Goal: Task Accomplishment & Management: Complete application form

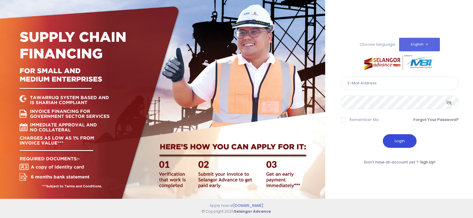
type input "fcd@janatanmia.com.my"
click at [402, 143] on button "Login" at bounding box center [400, 141] width 34 height 14
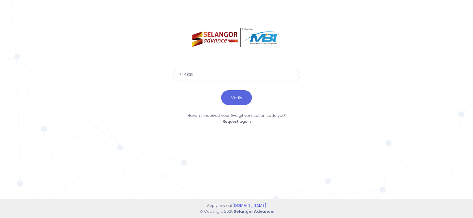
type input "744835"
click at [221, 90] on button "Verify" at bounding box center [236, 97] width 31 height 15
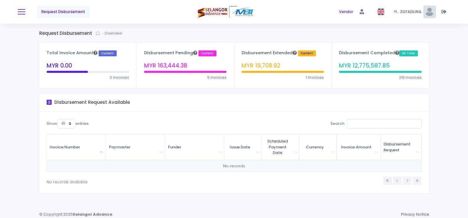
click at [18, 12] on button at bounding box center [22, 12] width 8 height 8
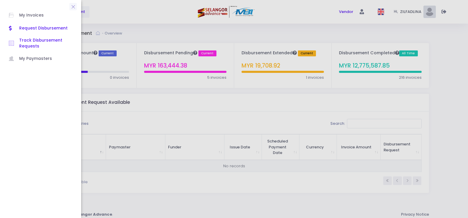
click at [35, 43] on span "Track Disbursement Requests" at bounding box center [45, 44] width 53 height 12
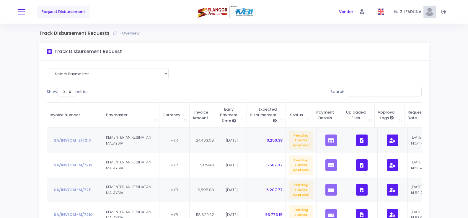
click at [23, 13] on button at bounding box center [22, 12] width 8 height 8
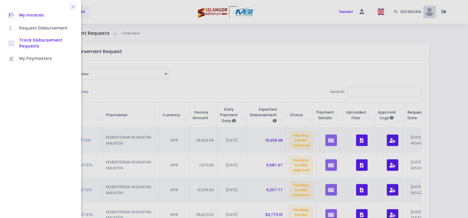
click at [29, 15] on span "My Invoices" at bounding box center [45, 16] width 53 height 8
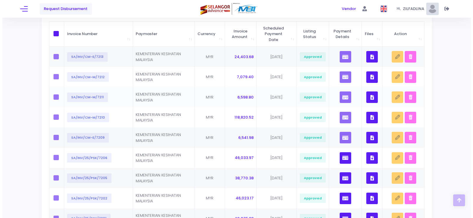
scroll to position [30, 0]
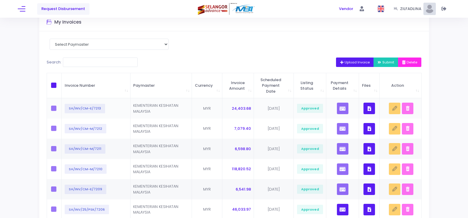
click at [371, 111] on button "button" at bounding box center [370, 109] width 12 height 12
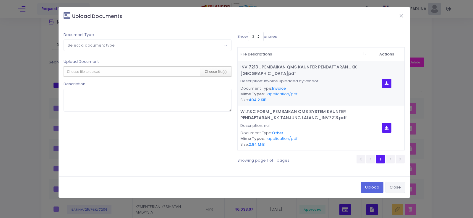
click at [400, 187] on button "Close" at bounding box center [394, 187] width 19 height 11
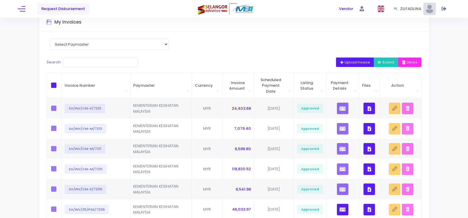
click at [341, 59] on button "Upload Invoice" at bounding box center [355, 62] width 38 height 9
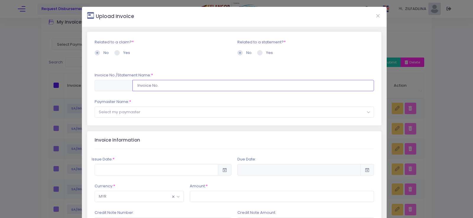
click at [149, 82] on input "text" at bounding box center [253, 85] width 242 height 11
click at [184, 88] on input "SA/INV/CM-M/7212" at bounding box center [253, 85] width 242 height 11
type input "SA/INV/CM-M/7225"
click at [145, 112] on span "Select my paymaster" at bounding box center [234, 112] width 279 height 11
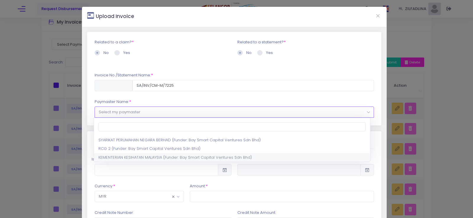
select select "1297,1444,180"
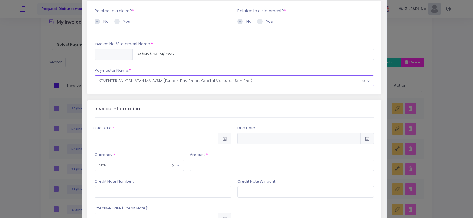
scroll to position [59, 0]
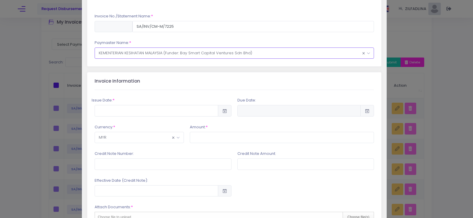
click at [223, 111] on icon at bounding box center [224, 111] width 5 height 0
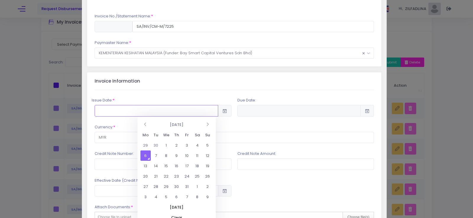
click at [203, 112] on input "text" at bounding box center [156, 110] width 123 height 11
click at [144, 157] on td "6" at bounding box center [145, 156] width 10 height 10
type input "2025-10-06"
type input "2026-04-04"
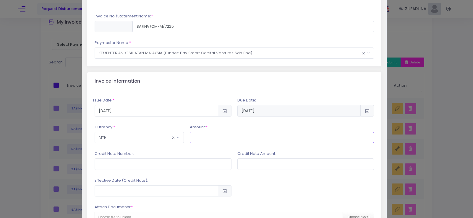
click at [210, 141] on input "text" at bounding box center [282, 137] width 184 height 11
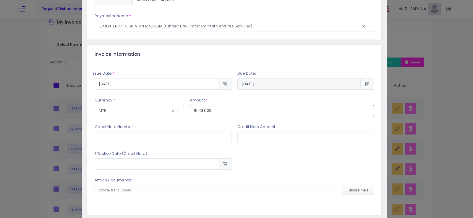
scroll to position [118, 0]
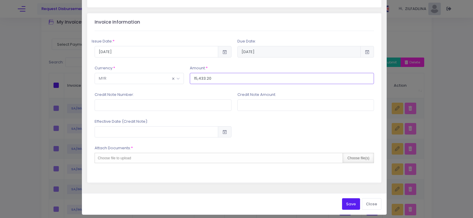
type input "15,433.20"
click at [366, 159] on div "Choose file(s)" at bounding box center [357, 158] width 31 height 10
type input "C:\fakepath\INV 7225_PEMBAIKAN SINGER VALVE_KK KURNIA.pdf"
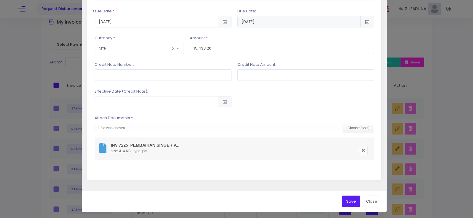
scroll to position [149, 0]
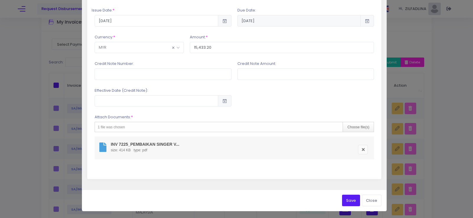
click at [344, 201] on button "Save" at bounding box center [351, 200] width 18 height 11
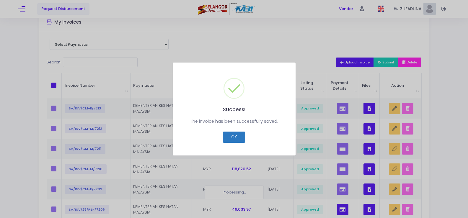
click at [233, 134] on button "OK" at bounding box center [234, 137] width 22 height 11
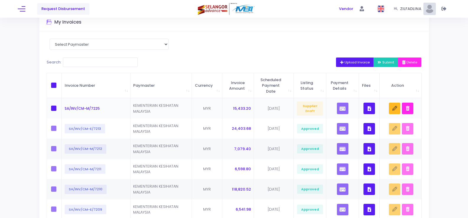
click at [368, 109] on button "button" at bounding box center [370, 109] width 12 height 12
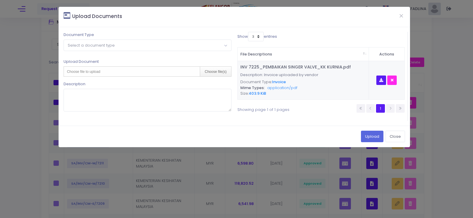
click at [75, 47] on span "Select a document type" at bounding box center [91, 46] width 47 height 6
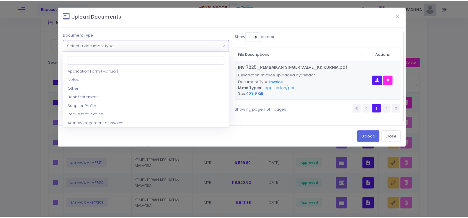
scroll to position [59, 0]
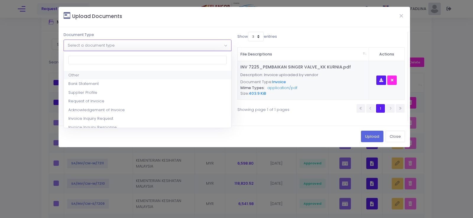
select select "8"
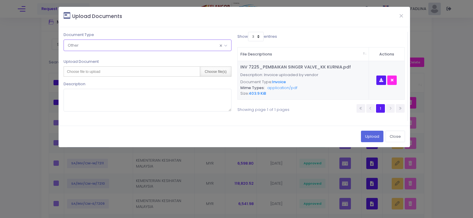
click at [224, 70] on div "Choose file(s)" at bounding box center [215, 72] width 31 height 10
type input "C:\fakepath\WI, T&C FORM_KERJA PEMBAIKAN SINGER VALVE_KK KURNIA.pdf"
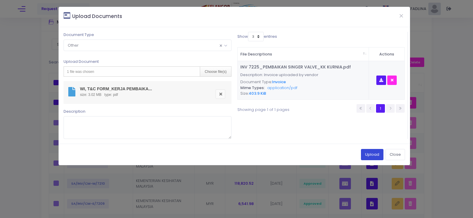
click at [365, 151] on button "Upload" at bounding box center [372, 154] width 22 height 11
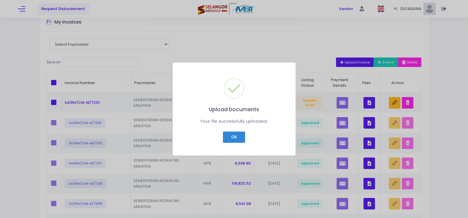
click at [218, 137] on div "OK Cancel" at bounding box center [235, 137] width 108 height 14
click at [229, 137] on button "OK" at bounding box center [234, 137] width 22 height 11
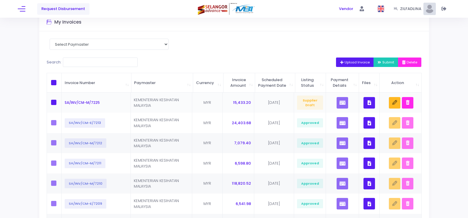
click at [369, 103] on icon "button" at bounding box center [370, 103] width 4 height 0
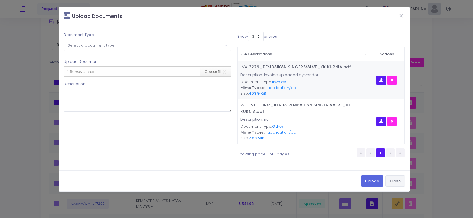
click at [394, 179] on button "Close" at bounding box center [394, 180] width 19 height 11
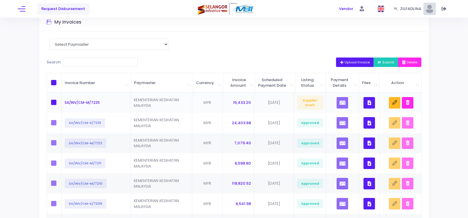
click at [53, 105] on span at bounding box center [53, 102] width 5 height 5
click at [60, 104] on input "checkbox" at bounding box center [62, 102] width 4 height 4
checkbox input "true"
click at [390, 59] on button "Submit" at bounding box center [386, 62] width 25 height 9
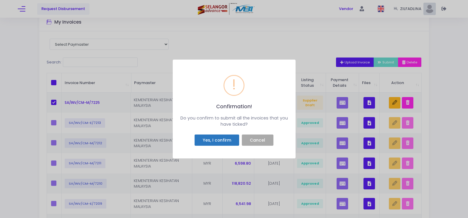
click at [220, 137] on button "Yes, I confirm" at bounding box center [217, 140] width 45 height 11
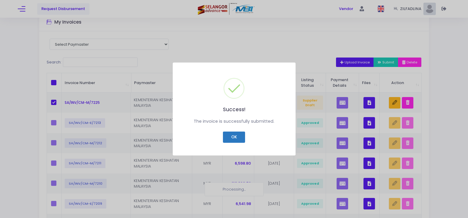
click at [228, 140] on button "OK" at bounding box center [234, 137] width 22 height 11
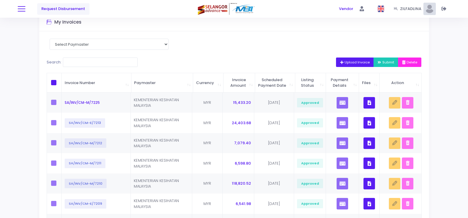
click at [19, 8] on button at bounding box center [22, 9] width 8 height 8
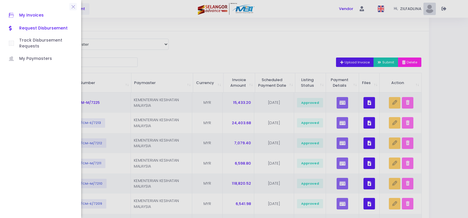
click at [29, 26] on span "Request Disbursement" at bounding box center [45, 29] width 53 height 8
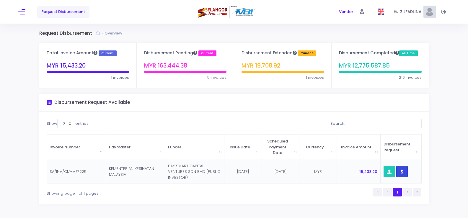
click at [402, 172] on icon "button" at bounding box center [402, 172] width 3 height 0
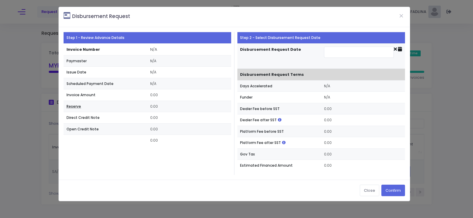
type input "2025-10-09"
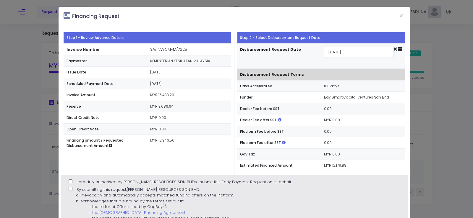
scroll to position [59, 0]
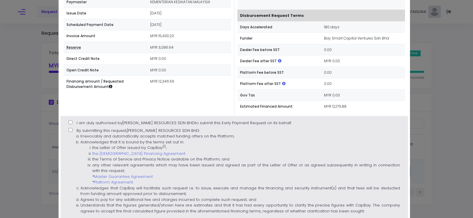
click at [73, 123] on label "I am duly authorised by JANA TANMIA RESOURCES SDN BHD to submit this Early Paym…" at bounding box center [180, 123] width 223 height 6
click at [72, 123] on input "I am duly authorised by JANA TANMIA RESOURCES SDN BHD to submit this Early Paym…" at bounding box center [71, 123] width 4 height 4
checkbox input "true"
click at [69, 129] on input "By submitting this request, JANA TANMIA RESOURCES SDN BHD : Irrevocably and aut…" at bounding box center [71, 130] width 4 height 4
checkbox input "true"
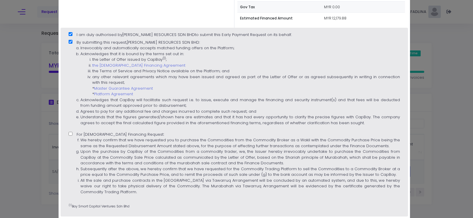
scroll to position [148, 0]
click at [69, 135] on input "For Islamic Financing Request: We hereby confirm that we have requested you to …" at bounding box center [71, 134] width 4 height 4
checkbox input "true"
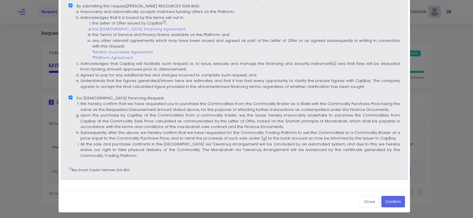
scroll to position [185, 0]
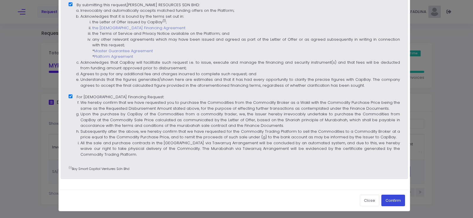
click at [386, 203] on button "Confirm" at bounding box center [393, 200] width 24 height 11
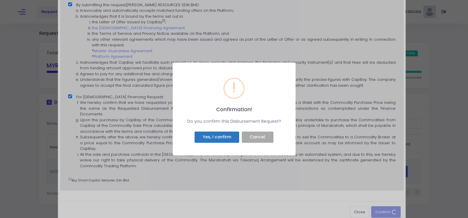
click at [223, 135] on button "Yes, I confirm" at bounding box center [217, 137] width 45 height 11
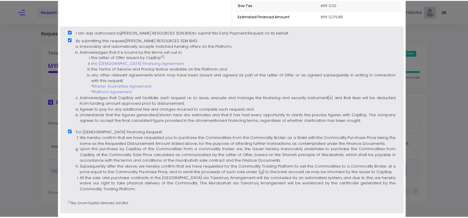
scroll to position [96, 0]
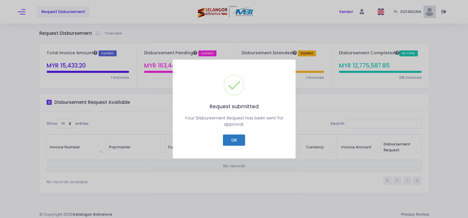
click at [236, 140] on button "OK" at bounding box center [234, 140] width 22 height 11
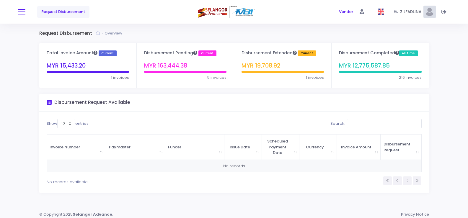
click at [20, 9] on button at bounding box center [22, 12] width 8 height 8
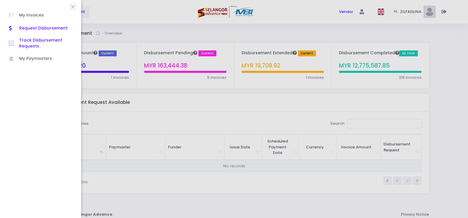
click at [27, 40] on span "Track Disbursement Requests" at bounding box center [45, 44] width 53 height 12
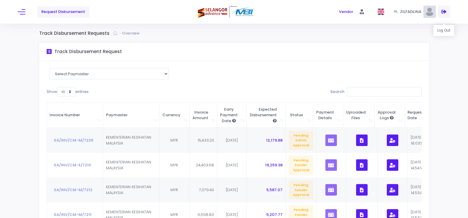
click at [446, 12] on icon at bounding box center [444, 12] width 5 height 0
